Goal: Information Seeking & Learning: Learn about a topic

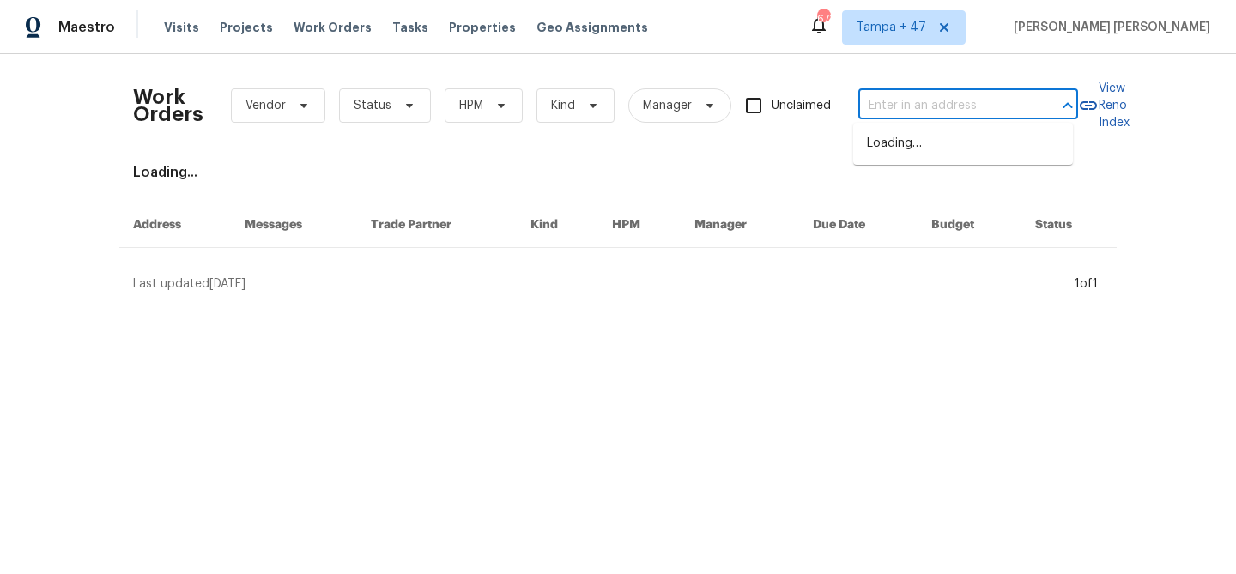
type input "[STREET_ADDRESS]"
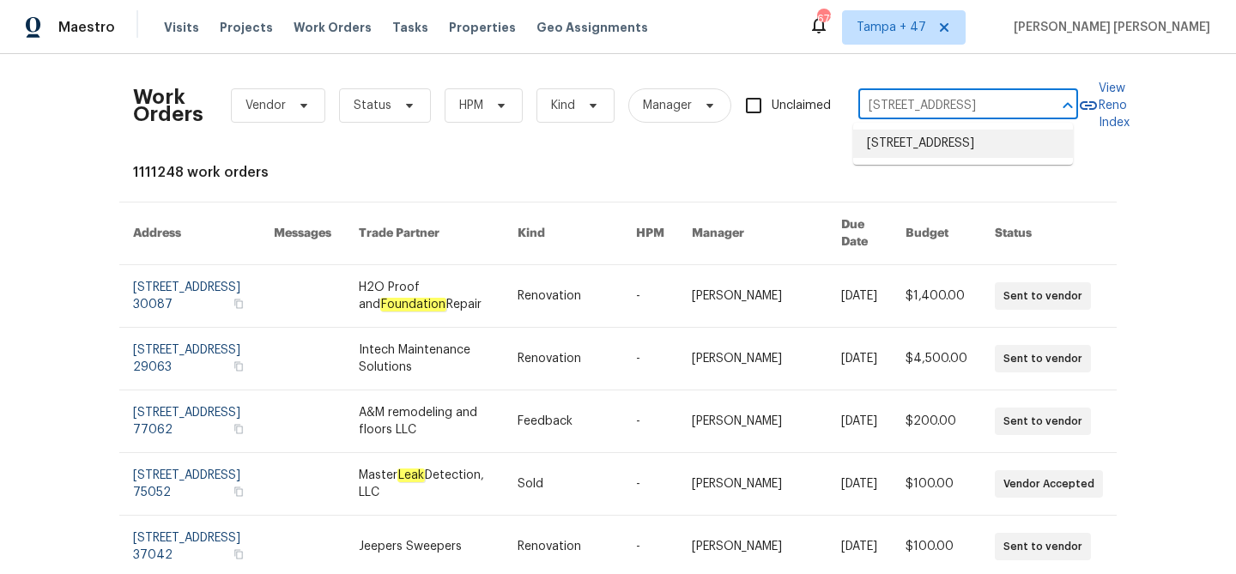
click at [891, 141] on li "[STREET_ADDRESS]" at bounding box center [963, 144] width 220 height 28
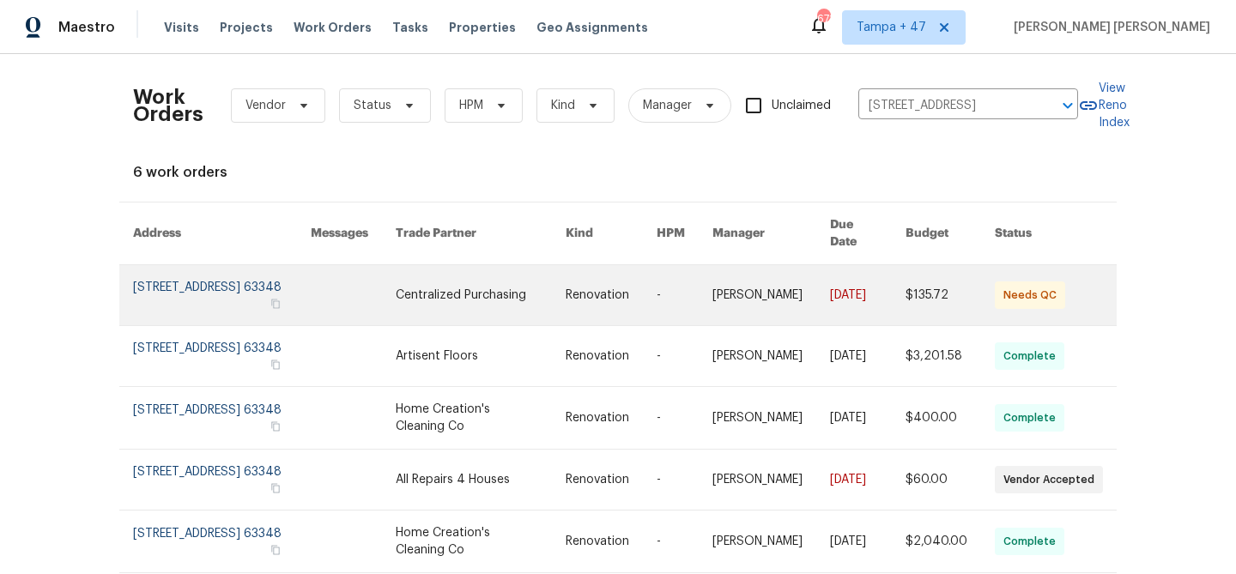
click at [847, 294] on link at bounding box center [868, 295] width 76 height 60
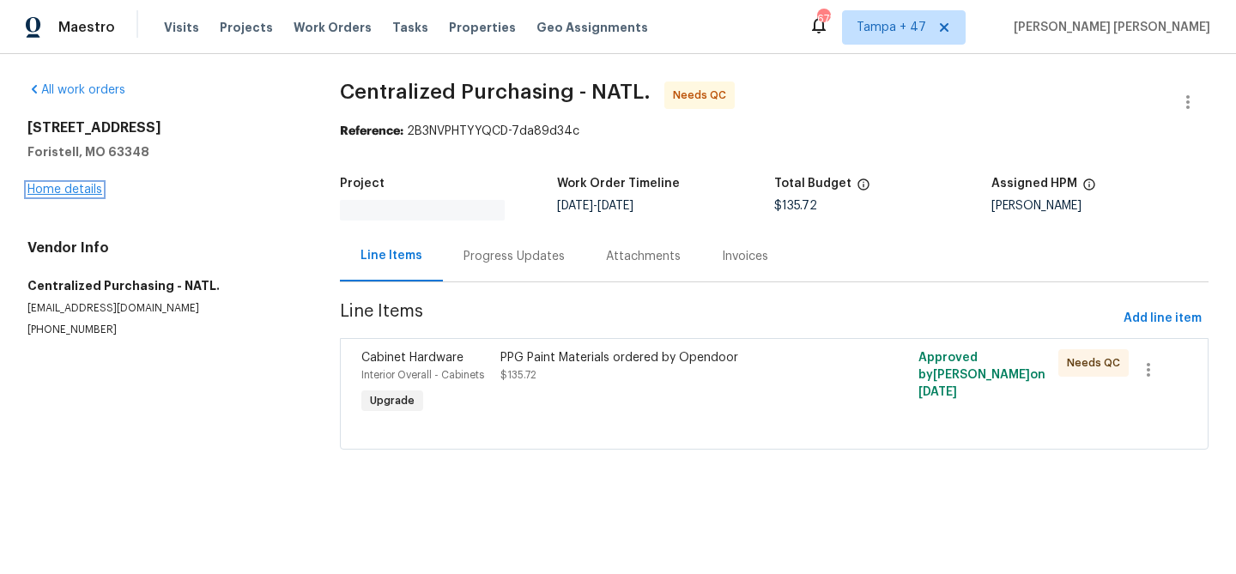
click at [70, 192] on link "Home details" at bounding box center [64, 190] width 75 height 12
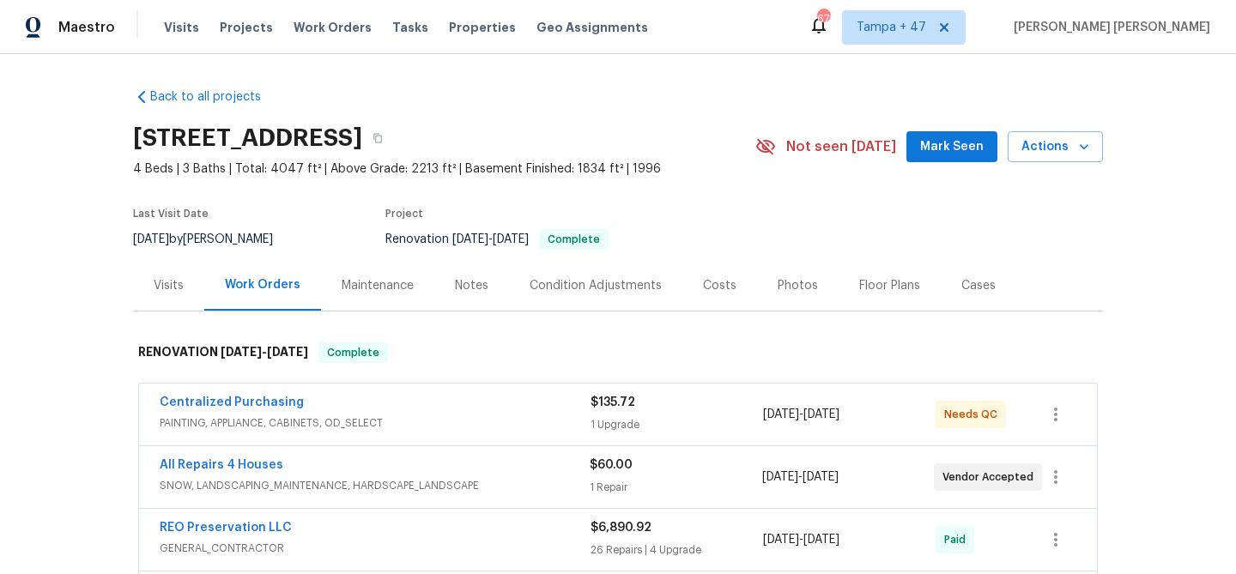
click at [162, 299] on div "Visits" at bounding box center [168, 285] width 71 height 51
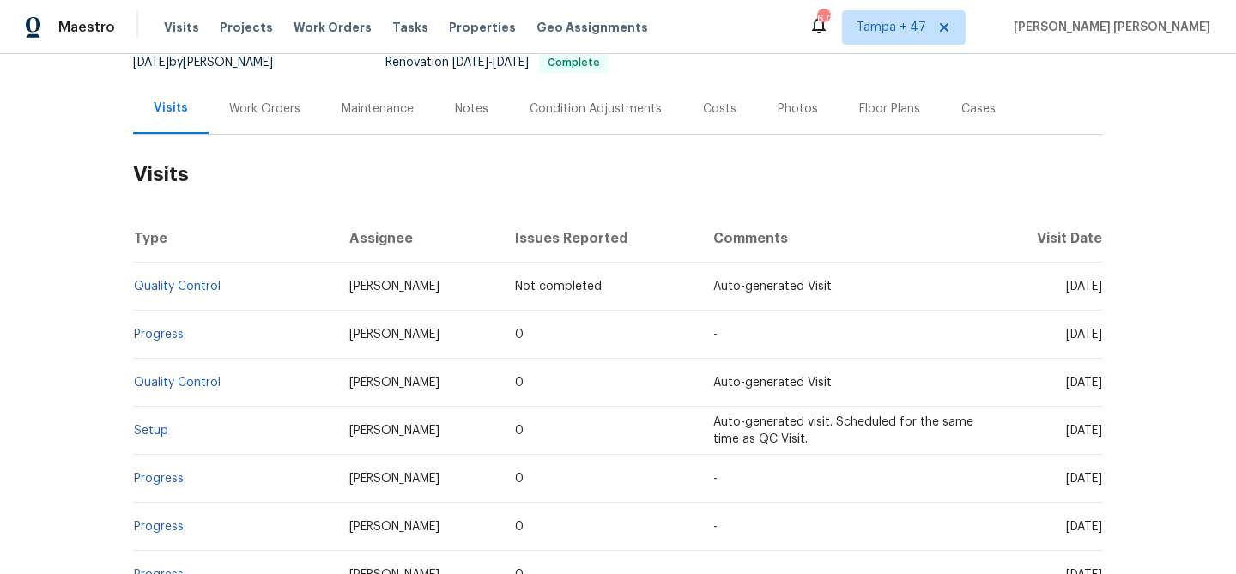
scroll to position [233, 0]
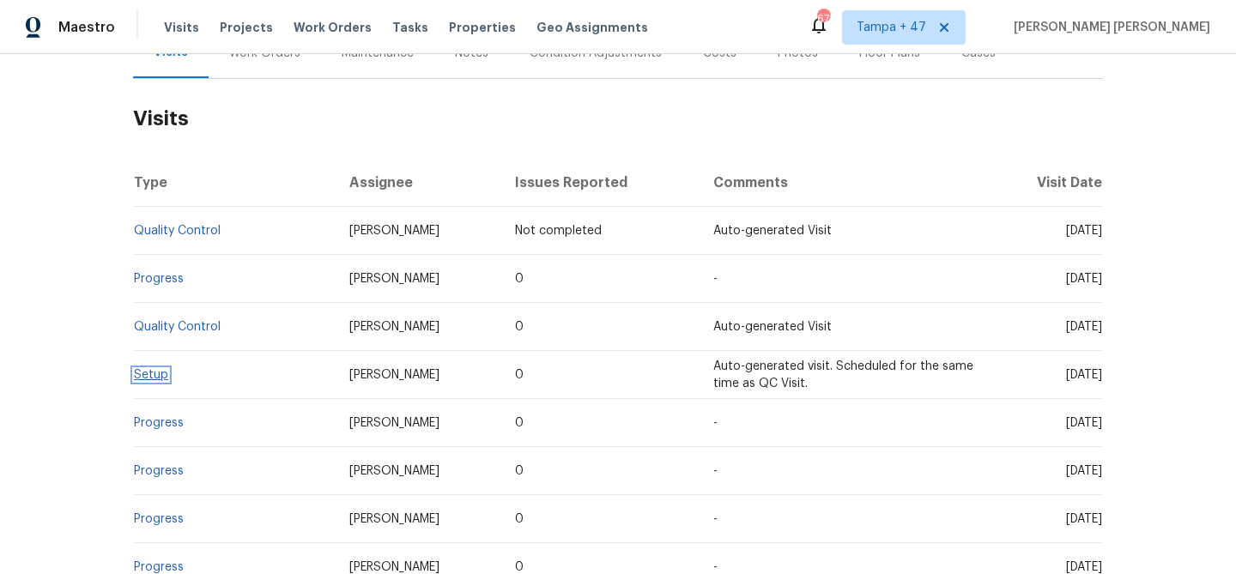
click at [151, 377] on link "Setup" at bounding box center [151, 375] width 34 height 12
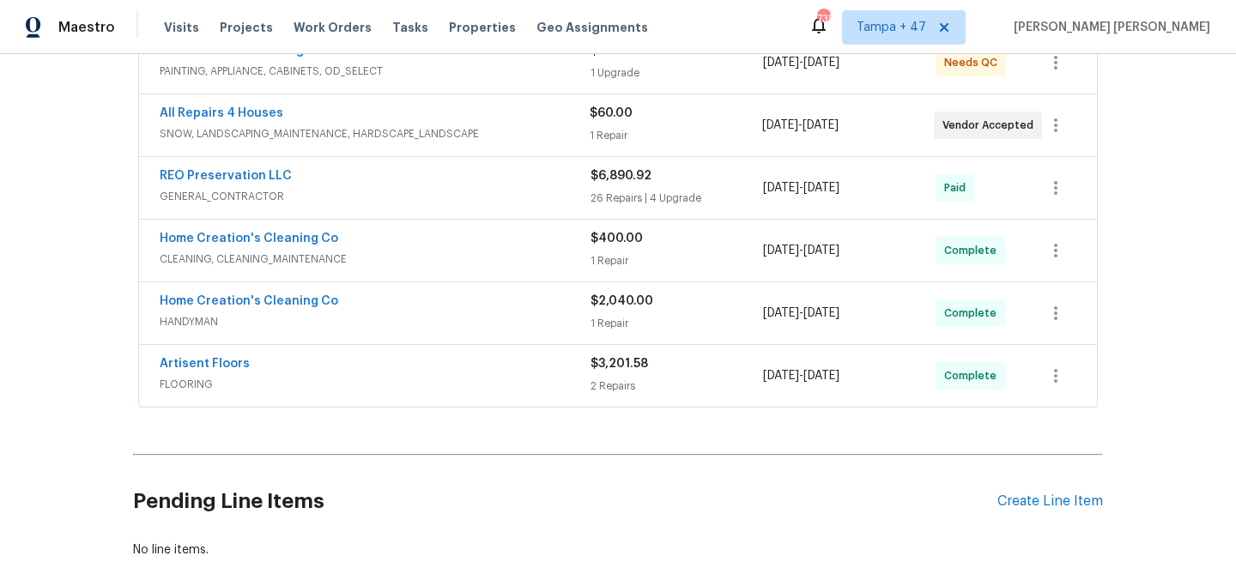
scroll to position [466, 0]
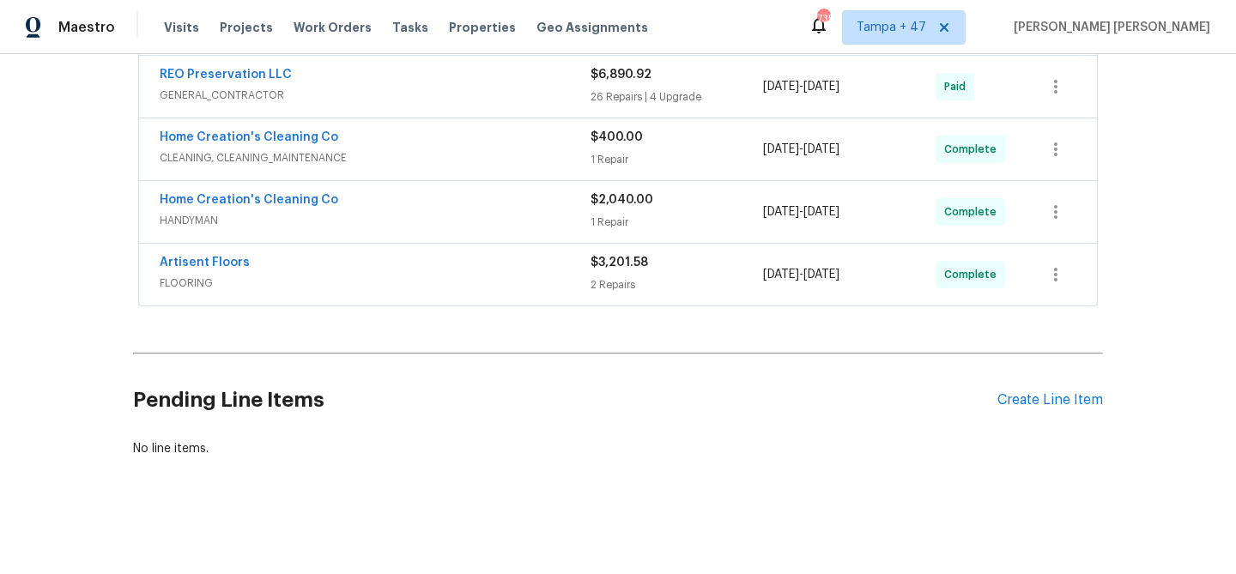
click at [693, 276] on div "2 Repairs" at bounding box center [677, 284] width 173 height 17
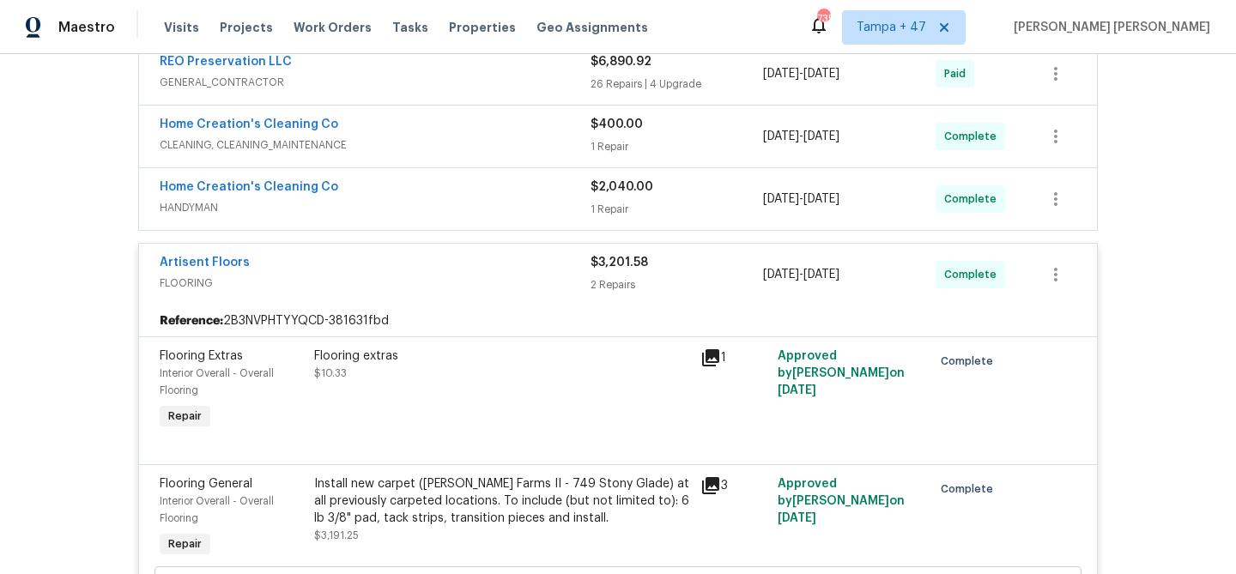
click at [720, 197] on div "$2,040.00 1 Repair" at bounding box center [677, 199] width 173 height 41
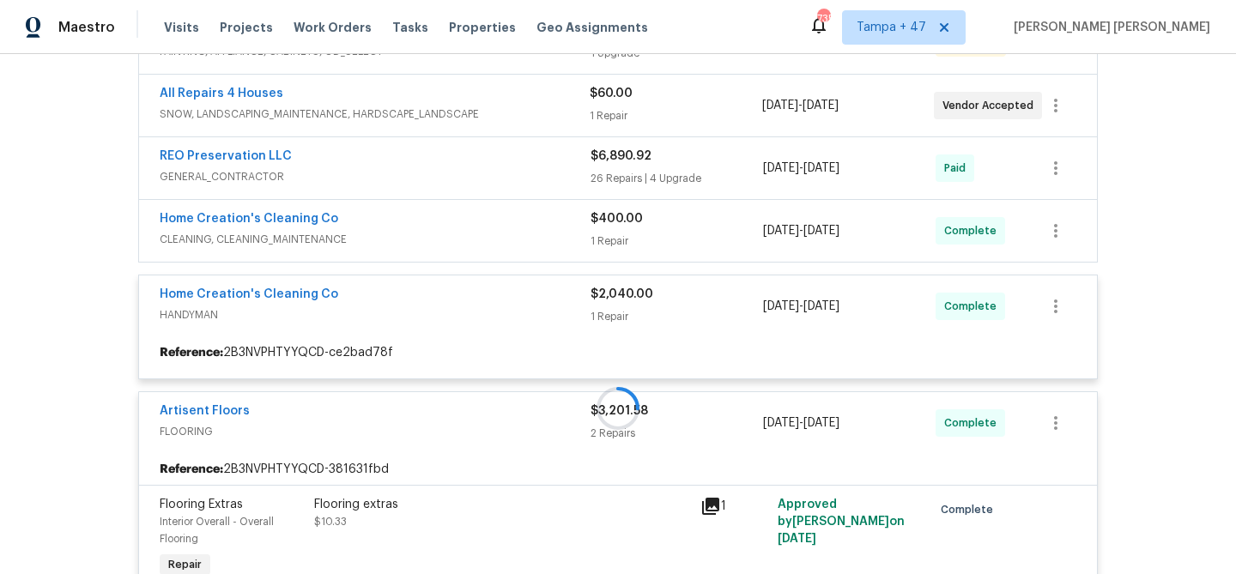
scroll to position [319, 0]
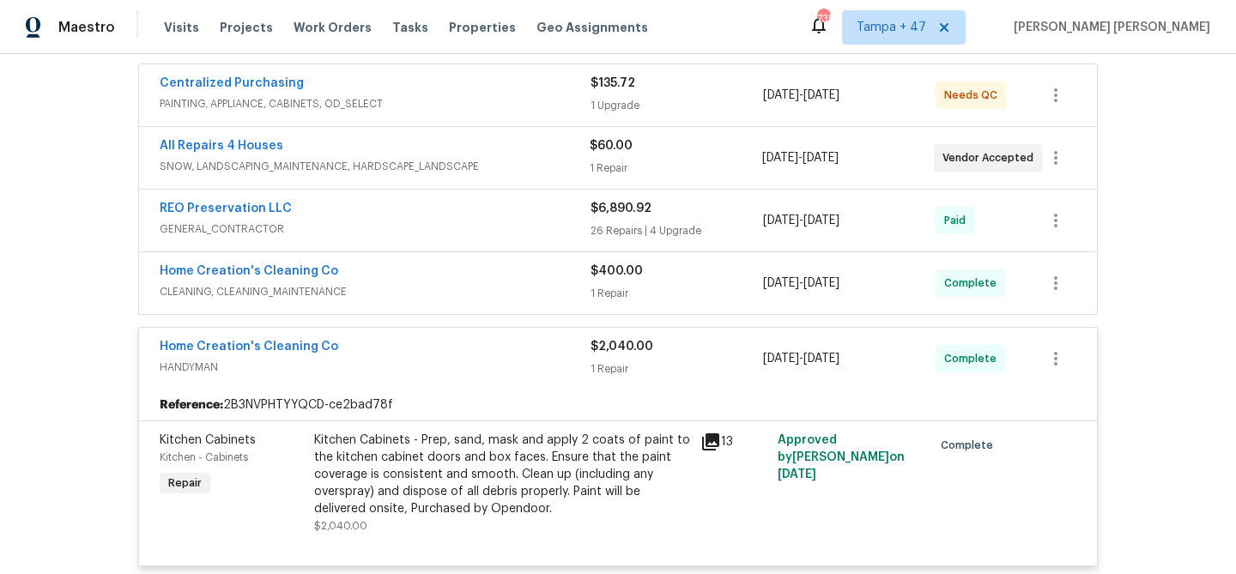
click at [720, 271] on div "$400.00" at bounding box center [677, 271] width 173 height 17
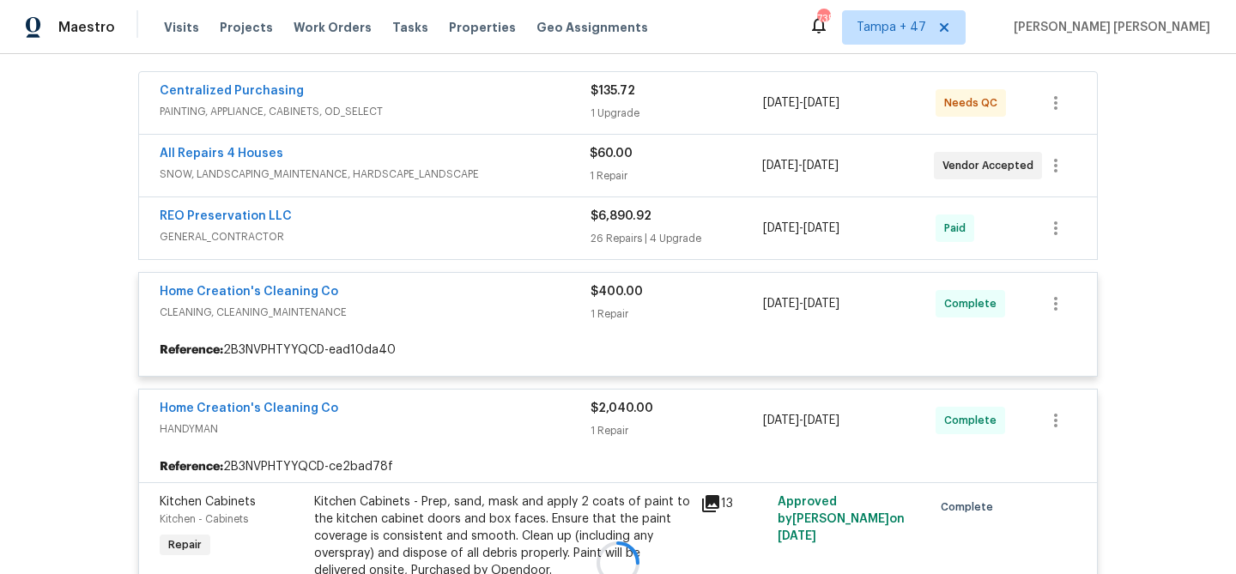
scroll to position [292, 0]
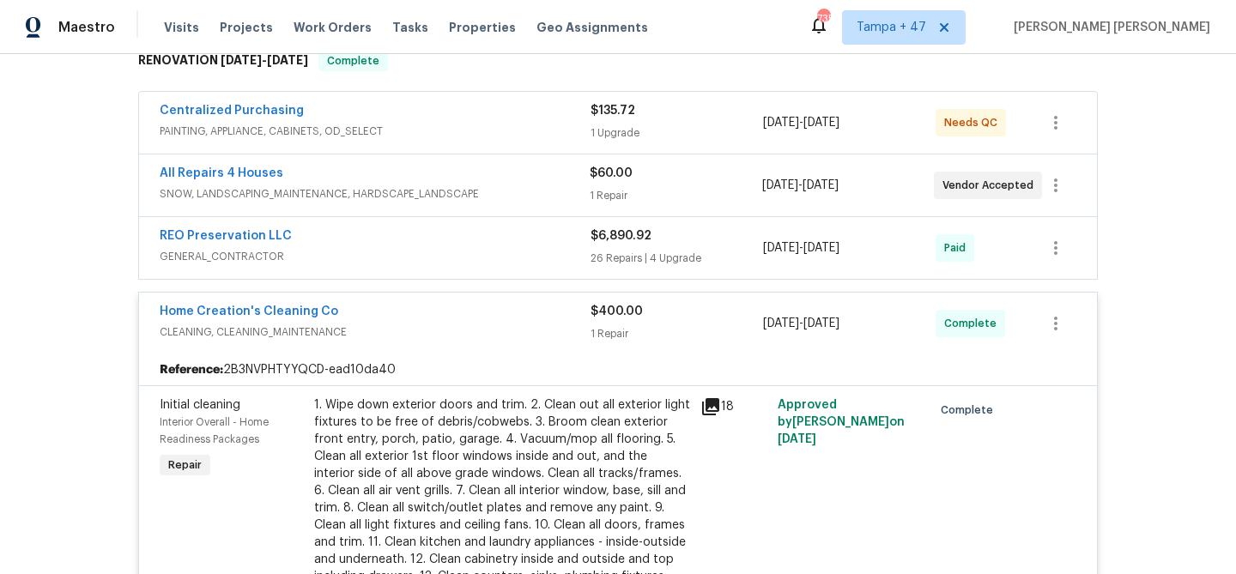
click at [736, 250] on div "26 Repairs | 4 Upgrade" at bounding box center [677, 258] width 173 height 17
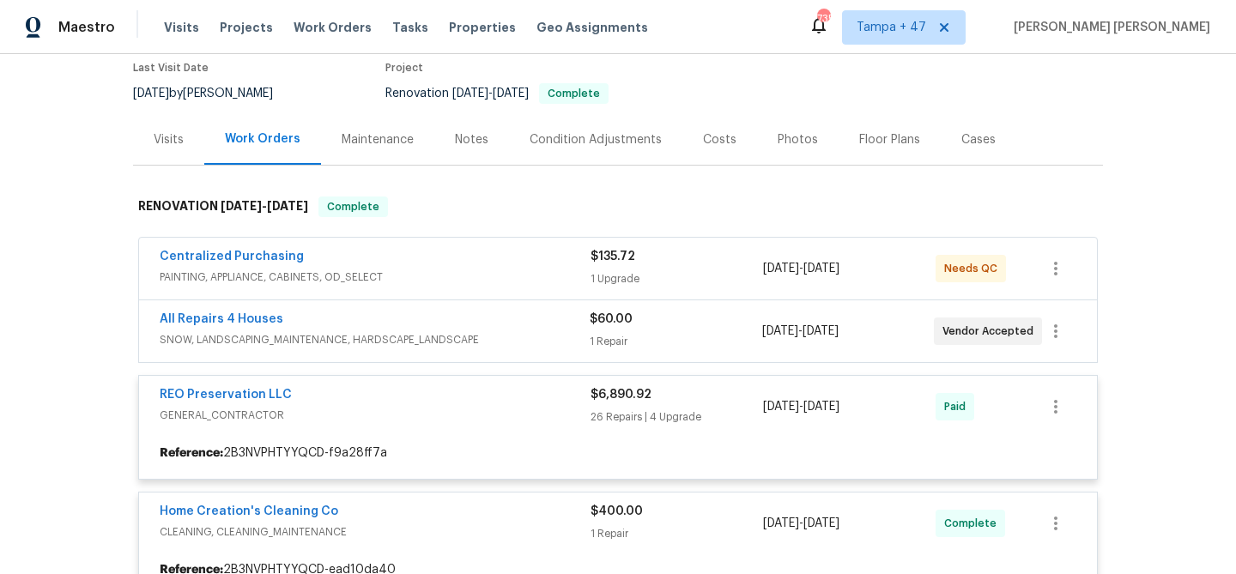
scroll to position [0, 0]
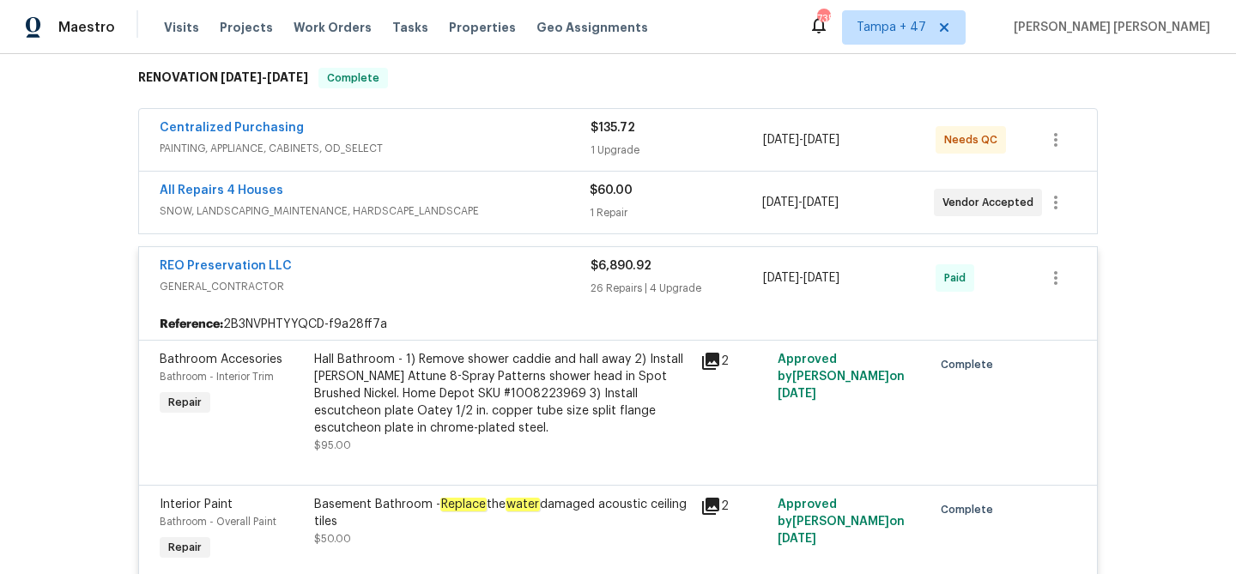
scroll to position [218, 0]
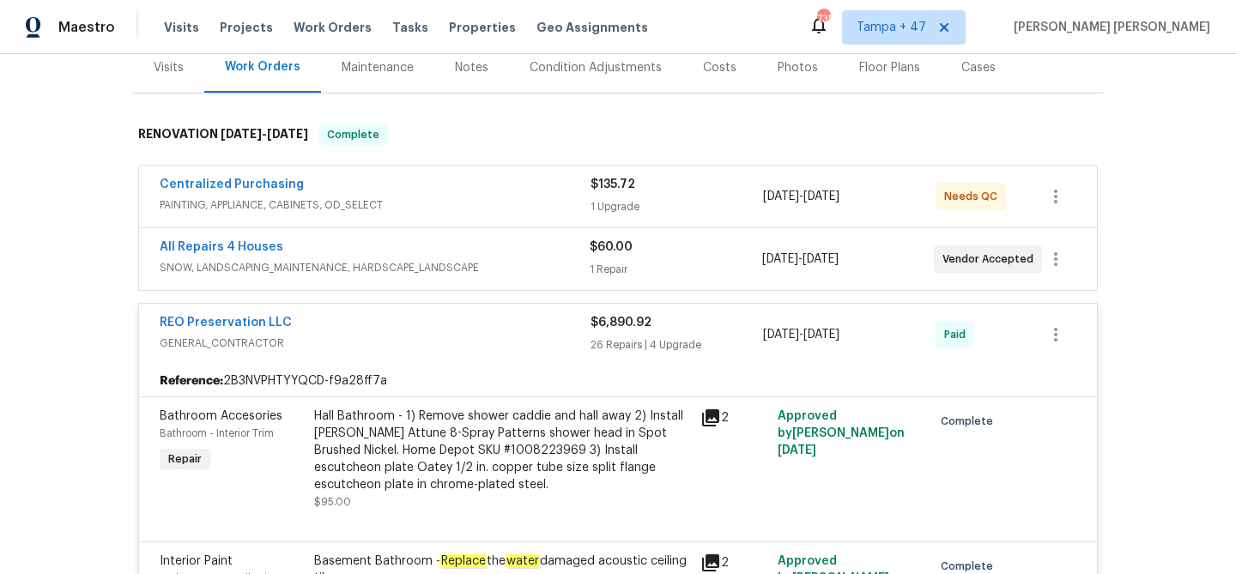
click at [712, 254] on div "$60.00" at bounding box center [676, 247] width 172 height 17
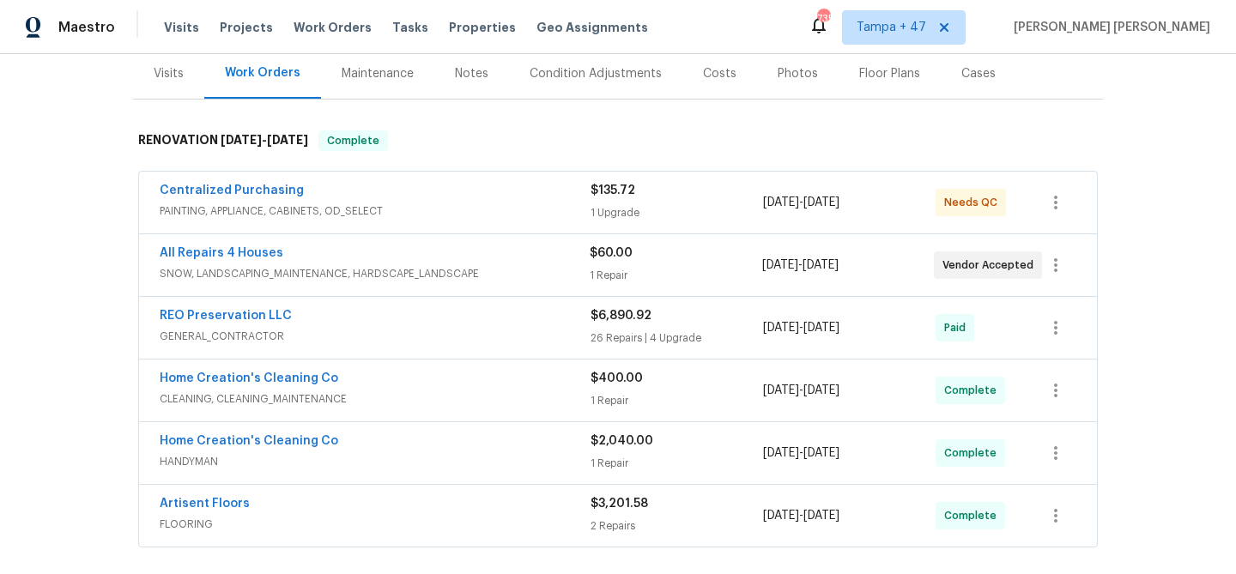
scroll to position [416, 0]
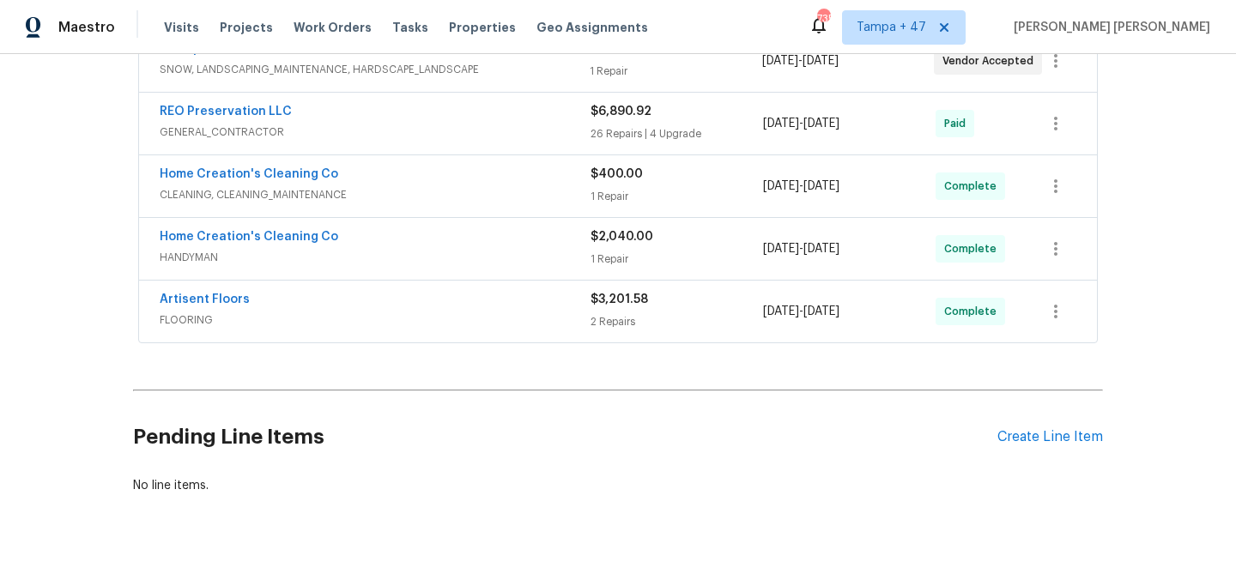
click at [547, 304] on div "Artisent Floors" at bounding box center [375, 301] width 431 height 21
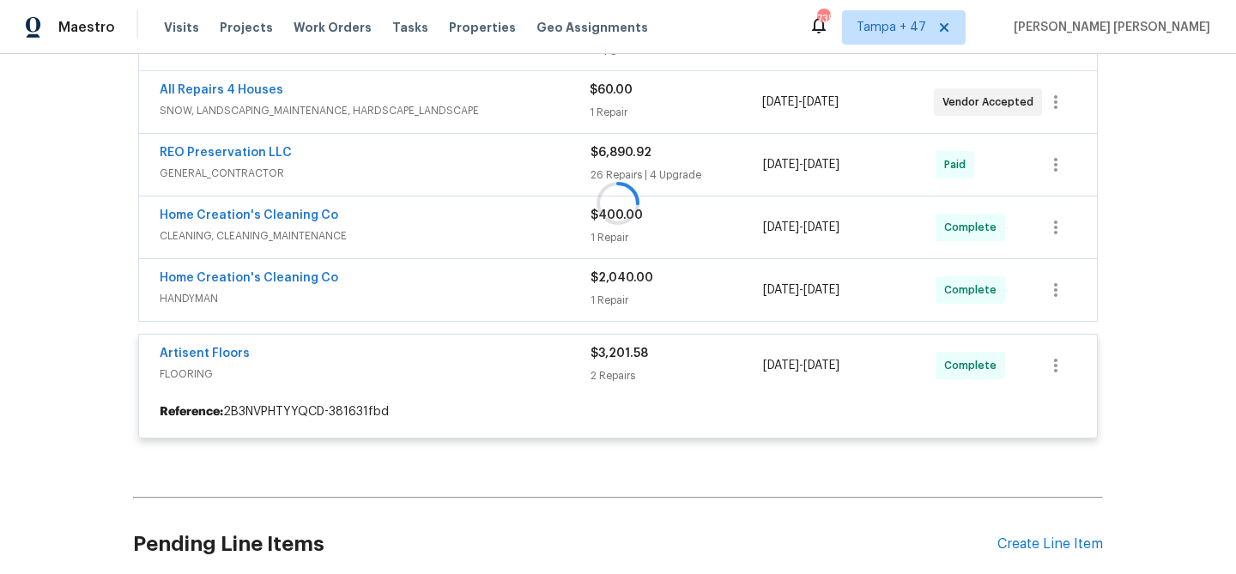
scroll to position [373, 0]
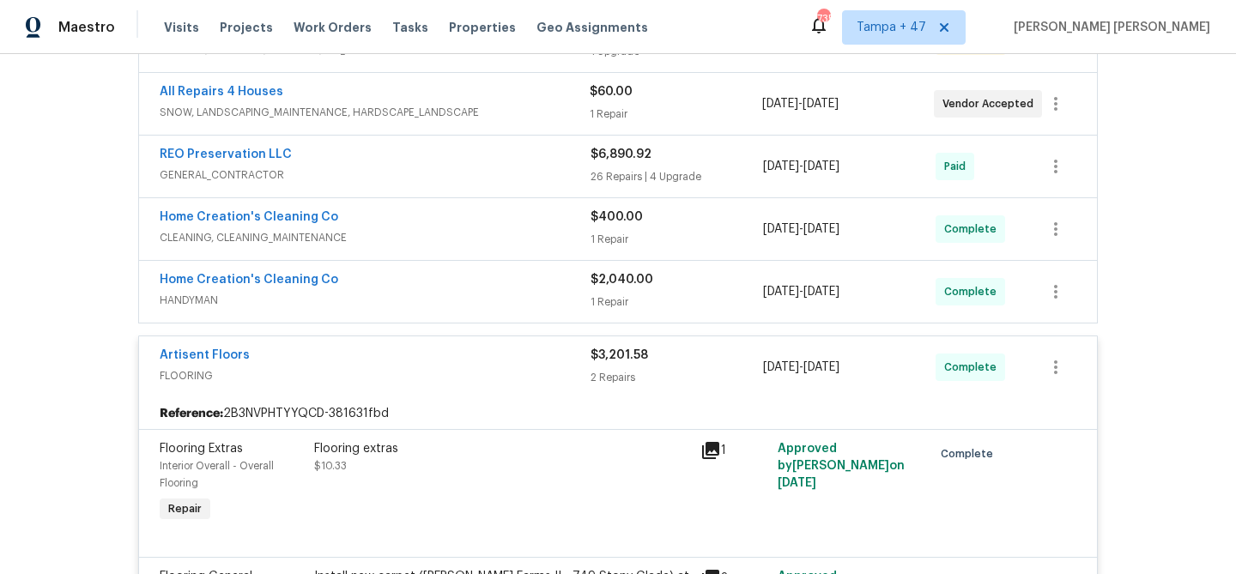
click at [703, 285] on div "$2,040.00" at bounding box center [677, 279] width 173 height 17
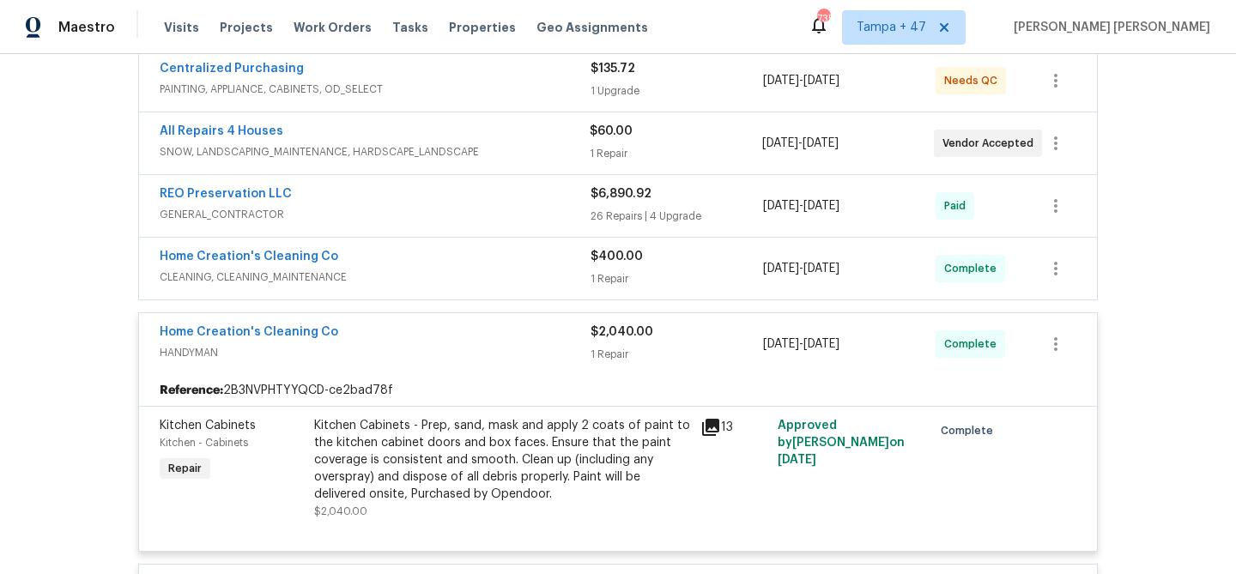
click at [656, 270] on div "1 Repair" at bounding box center [677, 278] width 173 height 17
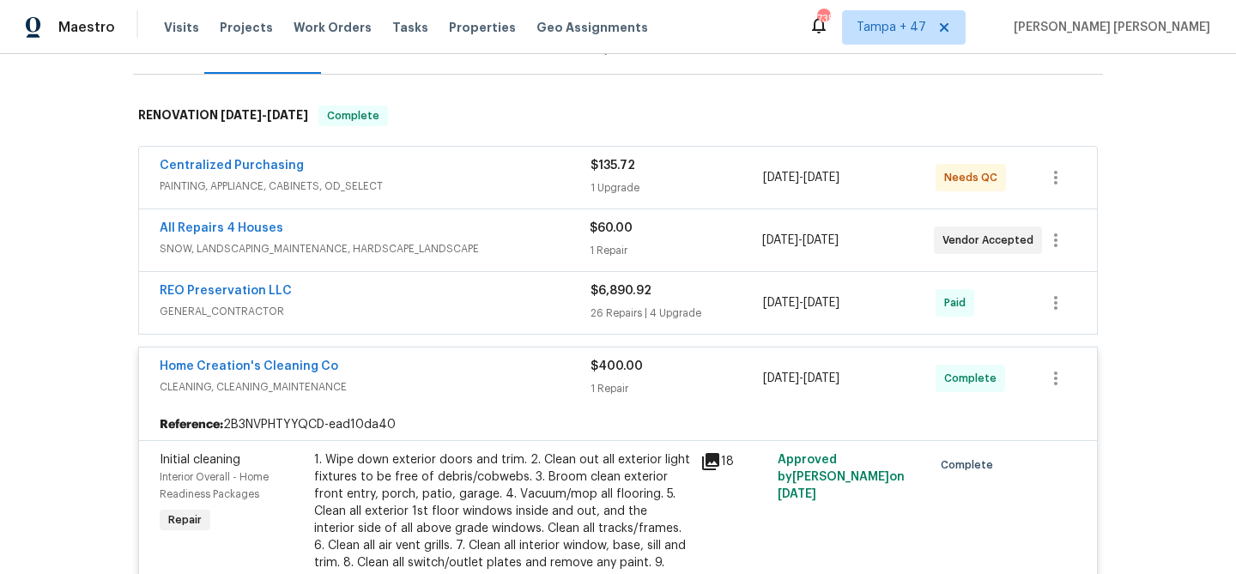
scroll to position [77, 0]
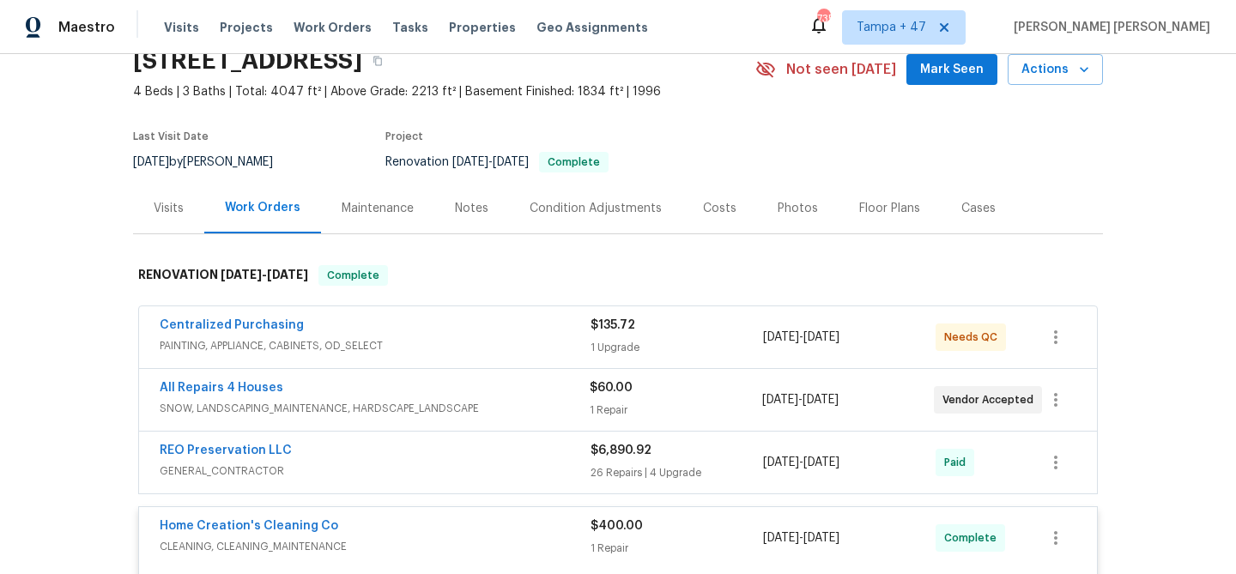
click at [707, 459] on div "$6,890.92 26 Repairs | 4 Upgrade" at bounding box center [677, 462] width 173 height 41
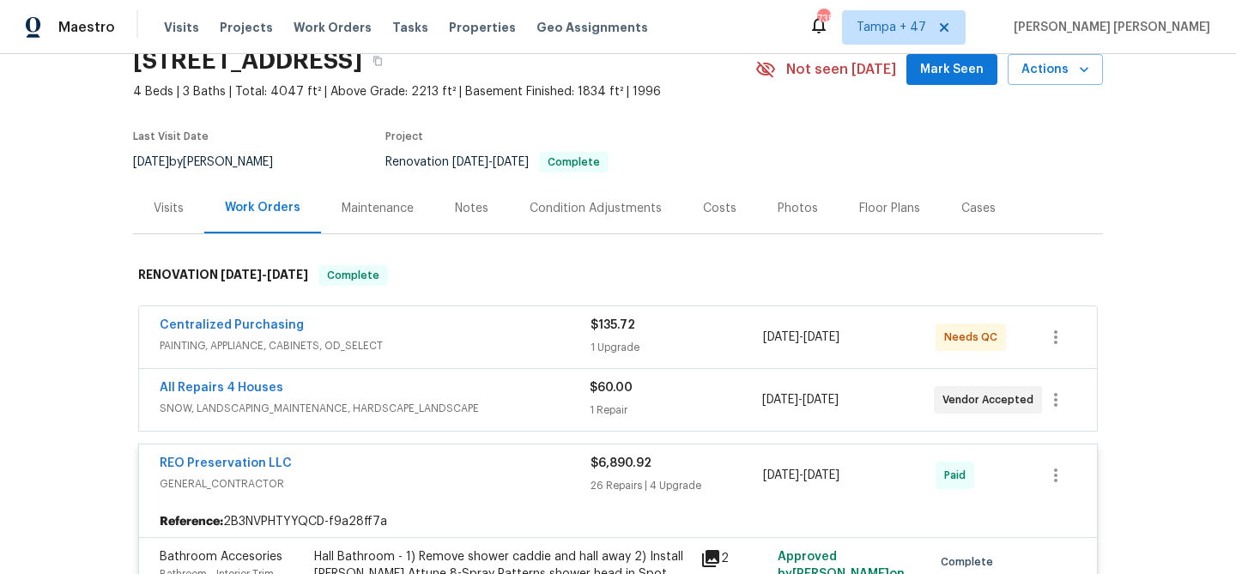
click at [703, 392] on div "$60.00" at bounding box center [676, 387] width 172 height 17
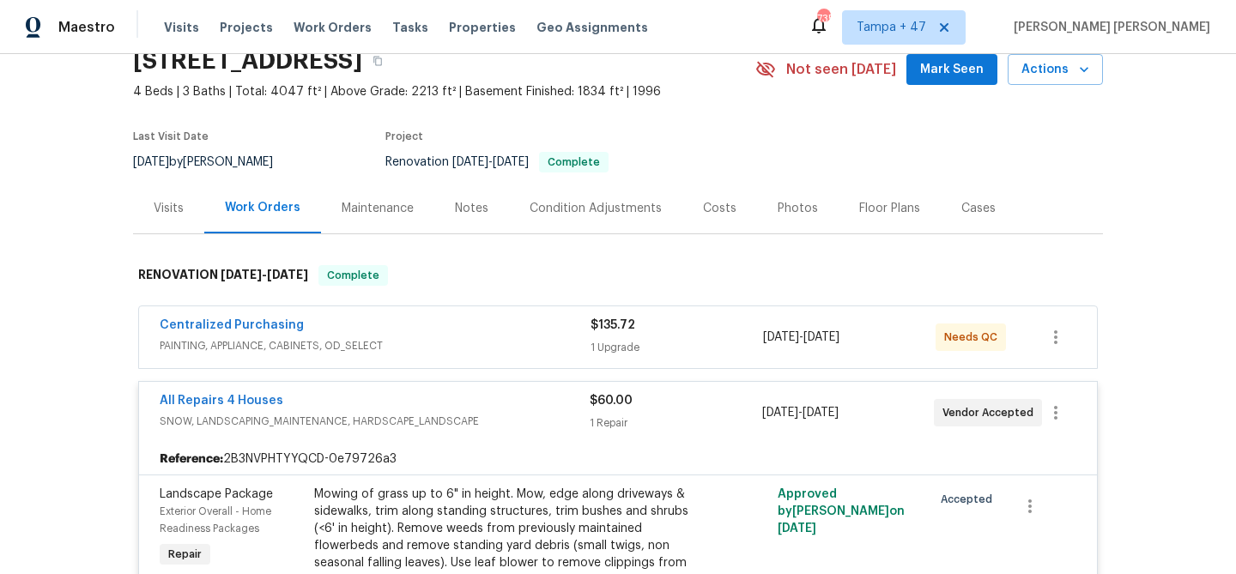
click at [651, 326] on div "$135.72" at bounding box center [677, 325] width 173 height 17
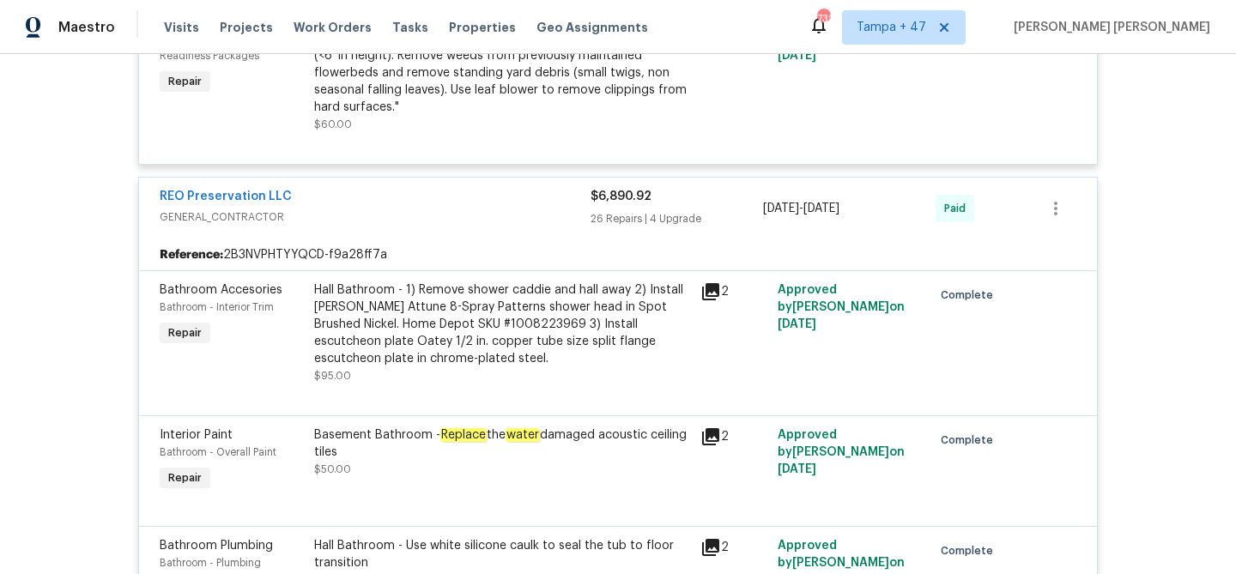
scroll to position [731, 0]
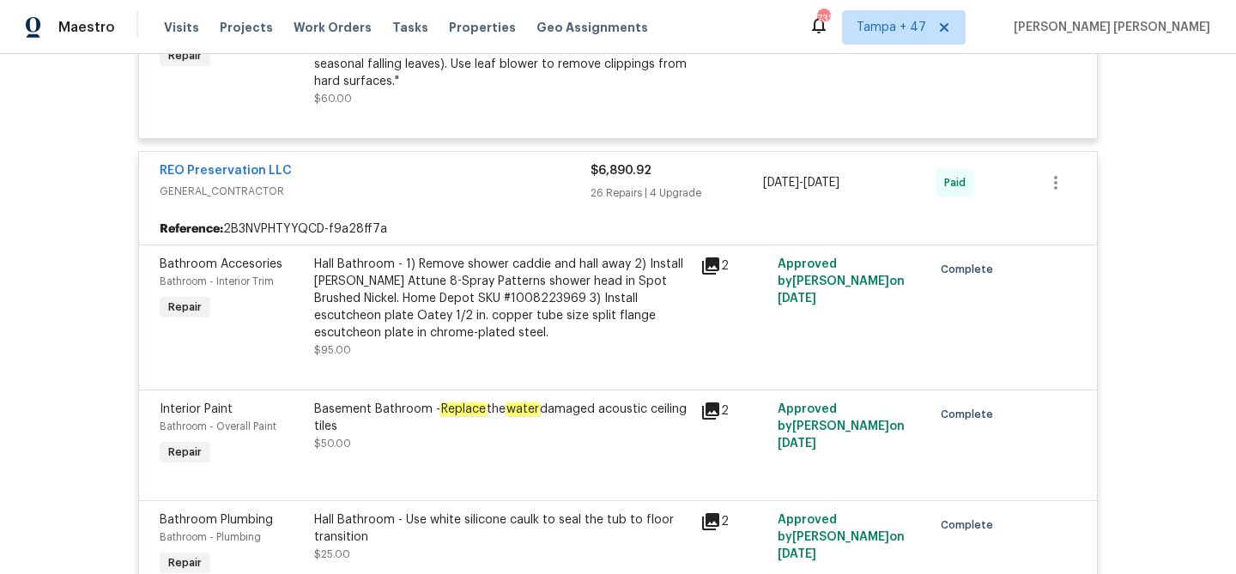
click at [502, 412] on div "Basement Bathroom - Replace the water damaged acoustic ceiling tiles" at bounding box center [502, 418] width 376 height 34
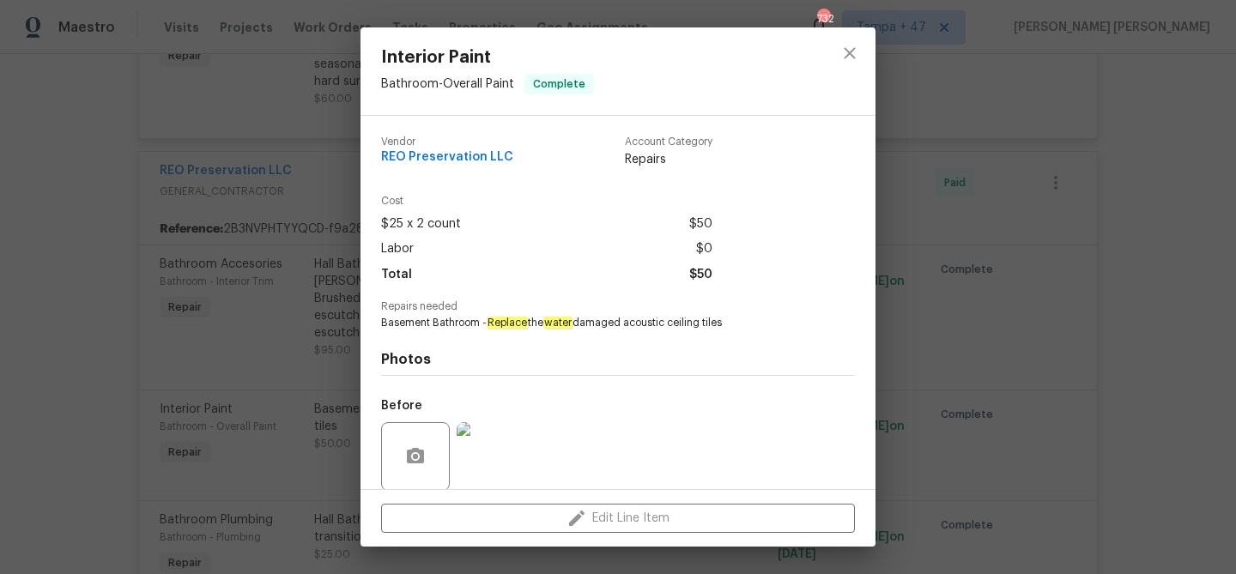
scroll to position [130, 0]
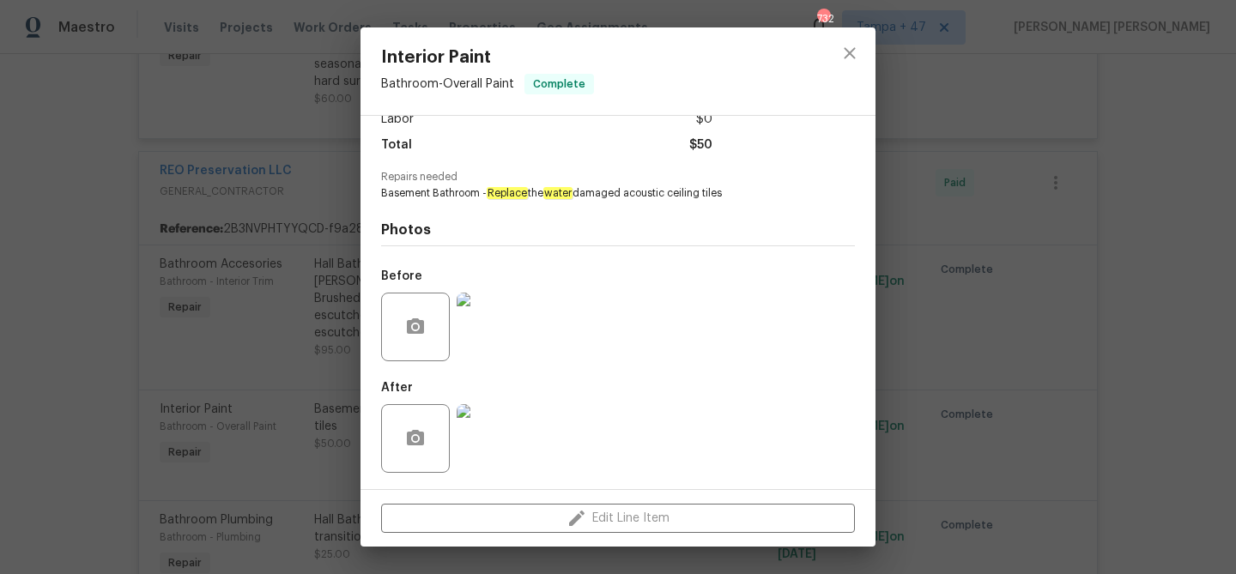
click at [502, 329] on img at bounding box center [491, 327] width 69 height 69
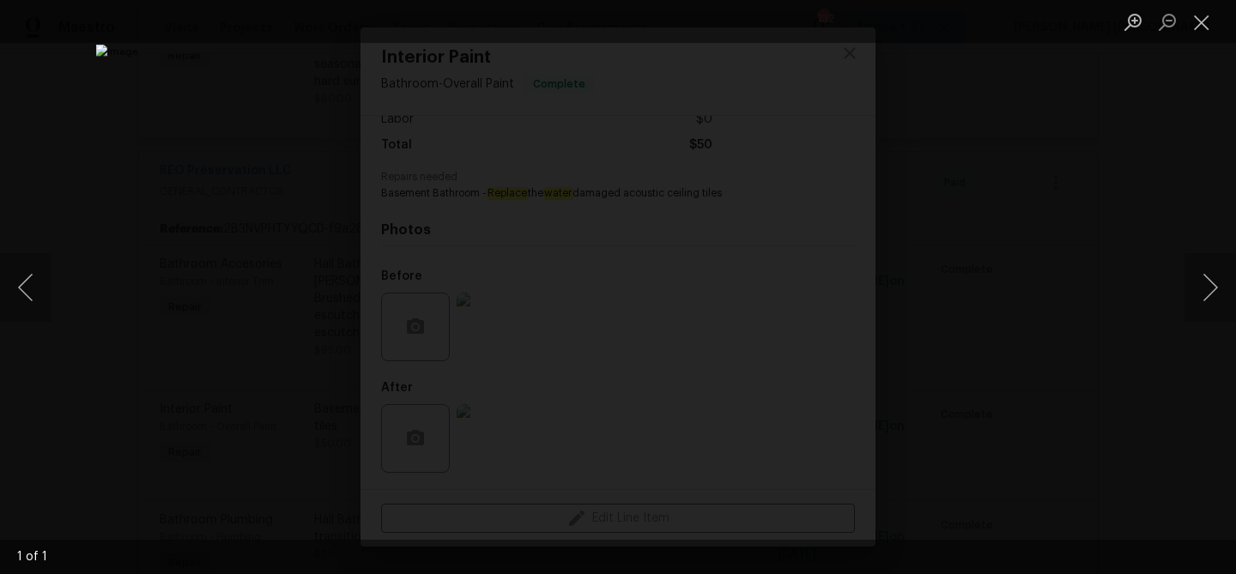
click at [1147, 349] on div "Lightbox" at bounding box center [618, 287] width 1236 height 574
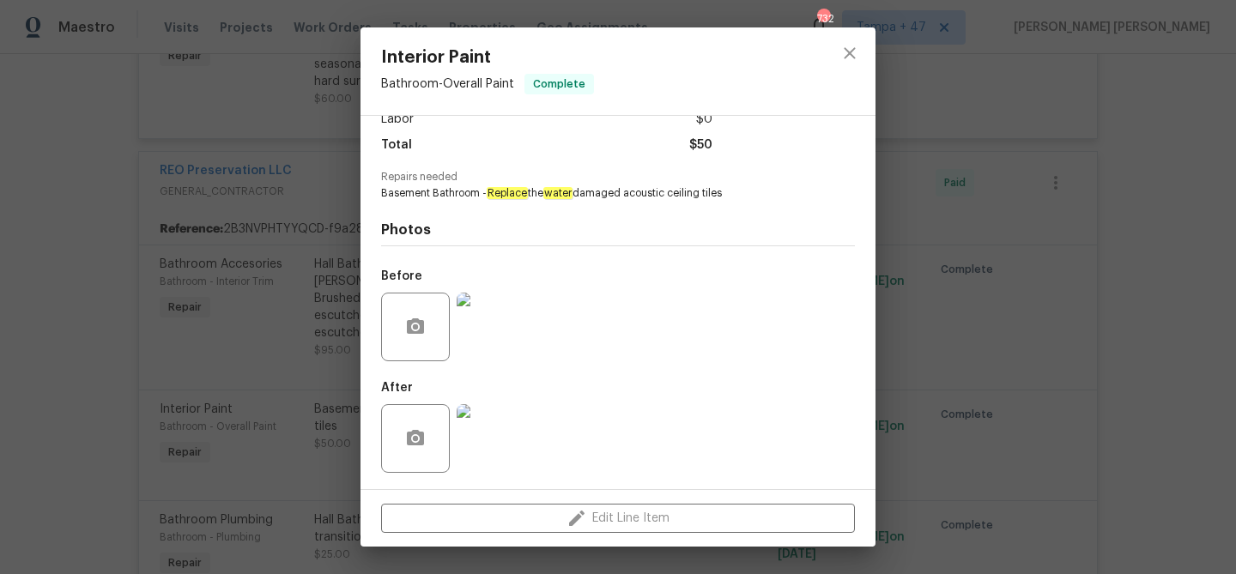
click at [491, 321] on img at bounding box center [491, 327] width 69 height 69
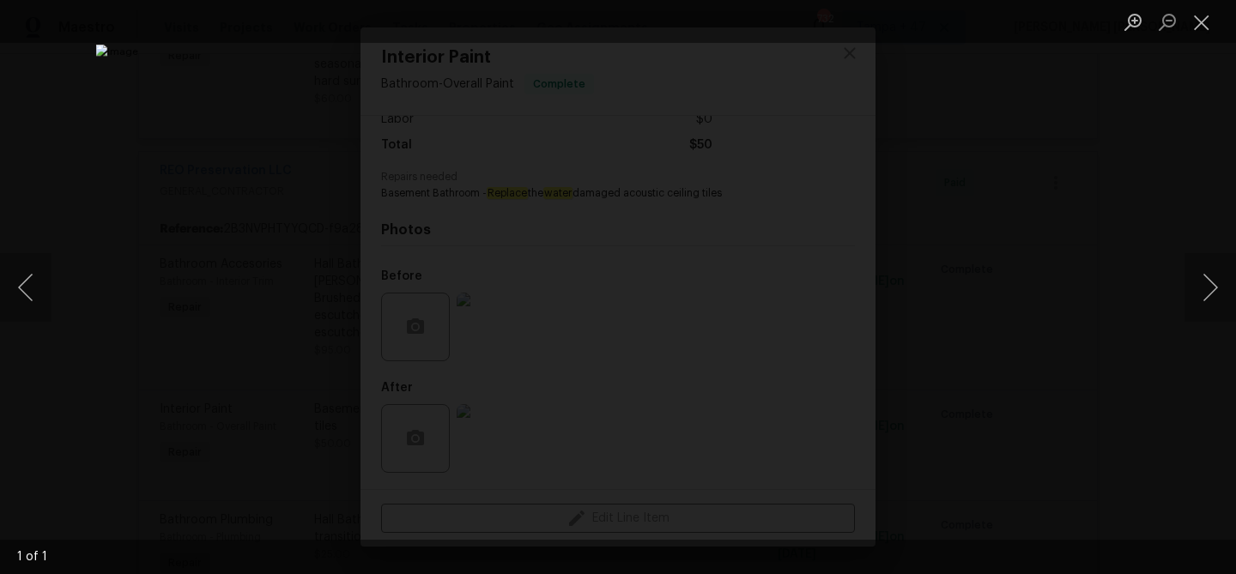
click at [1167, 344] on div "Lightbox" at bounding box center [618, 287] width 1236 height 574
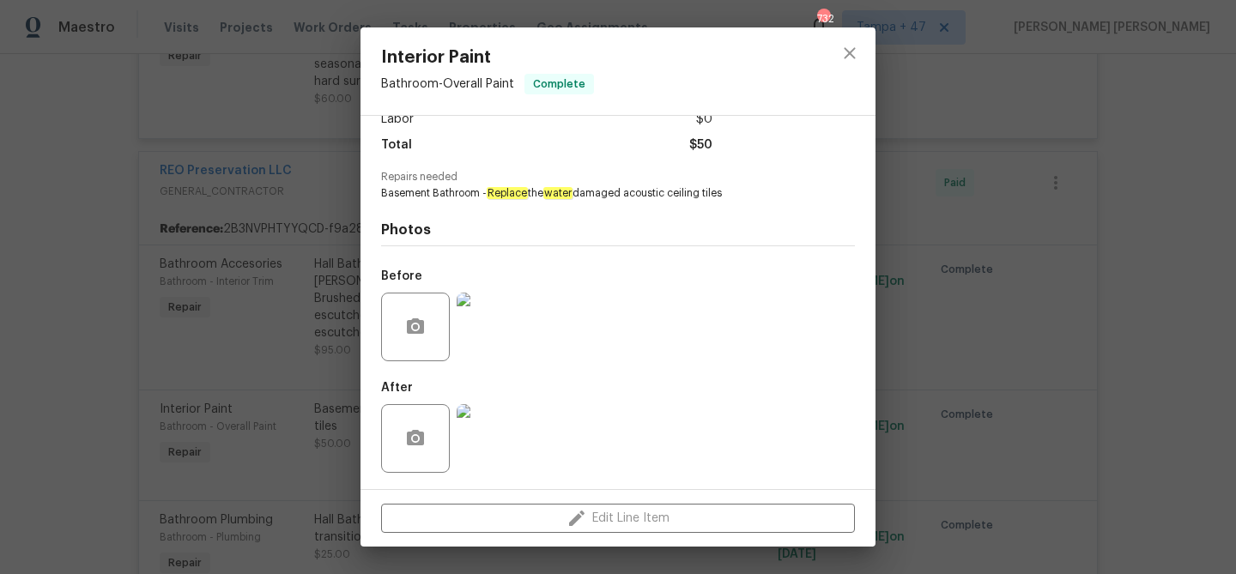
click at [1155, 345] on div "Interior Paint Bathroom - Overall Paint Complete Vendor REO Preservation LLC Ac…" at bounding box center [618, 287] width 1236 height 574
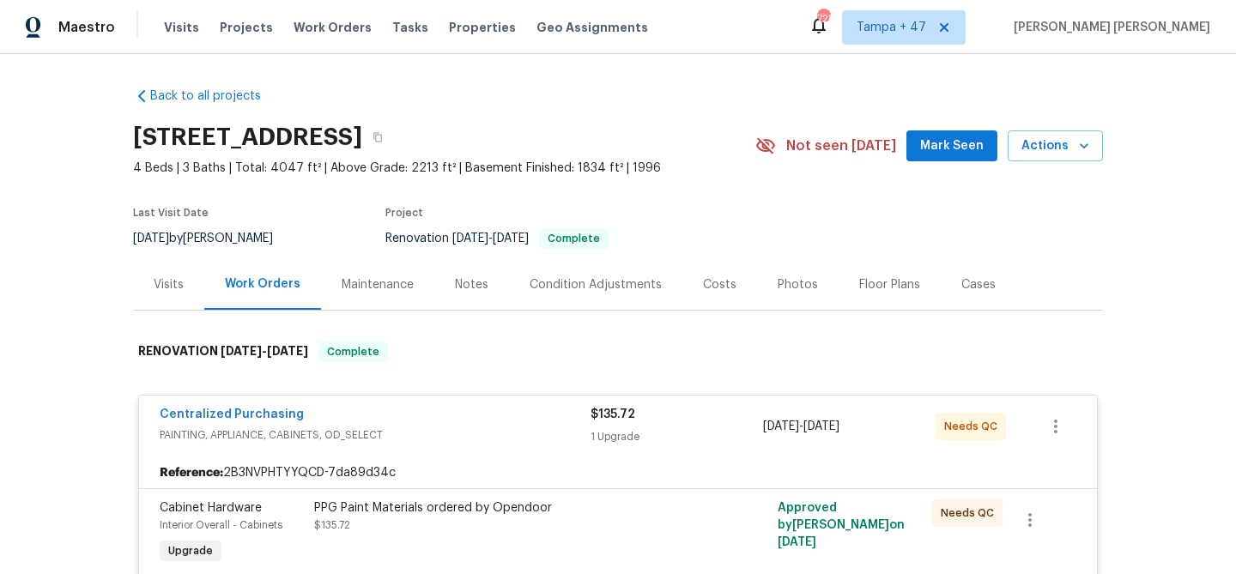
scroll to position [0, 0]
